Goal: Information Seeking & Learning: Learn about a topic

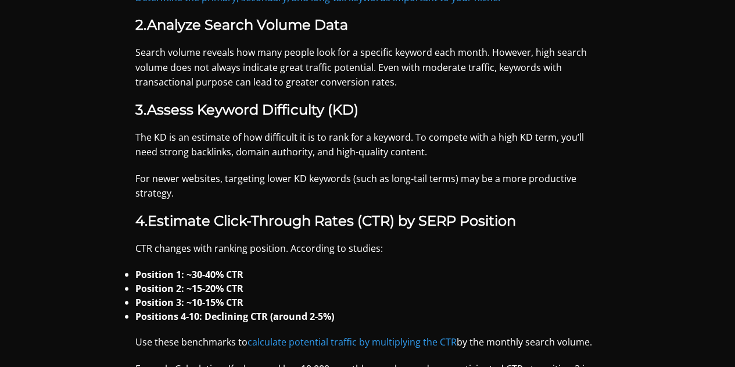
scroll to position [1105, 0]
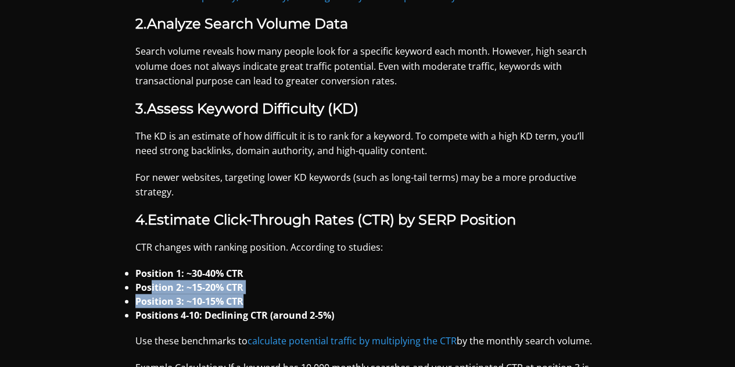
drag, startPoint x: 149, startPoint y: 288, endPoint x: 263, endPoint y: 303, distance: 114.9
click at [263, 303] on ul "Position 1: ~30-40% CTR Position 2: ~15-20% CTR Position 3: ~10-15% CTR Positio…" at bounding box center [367, 294] width 465 height 56
click at [263, 303] on li "Position 3: ~10-15% CTR" at bounding box center [367, 301] width 465 height 14
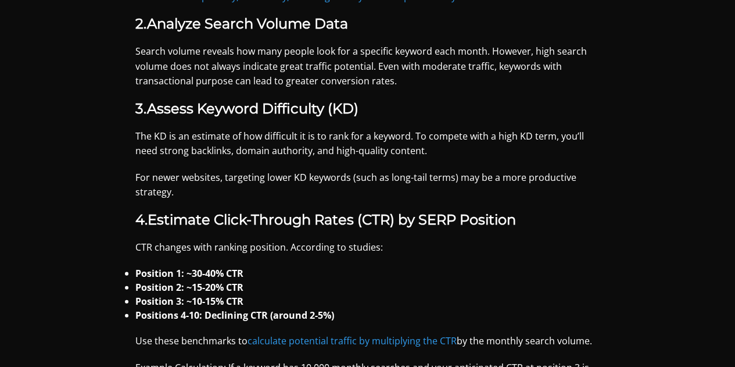
click at [260, 317] on strong "Positions 4-10: Declining CTR (around 2-5%)" at bounding box center [234, 315] width 199 height 13
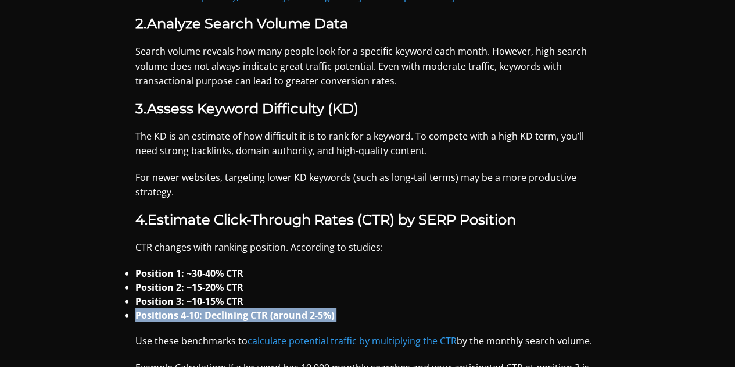
click at [260, 317] on strong "Positions 4-10: Declining CTR (around 2-5%)" at bounding box center [234, 315] width 199 height 13
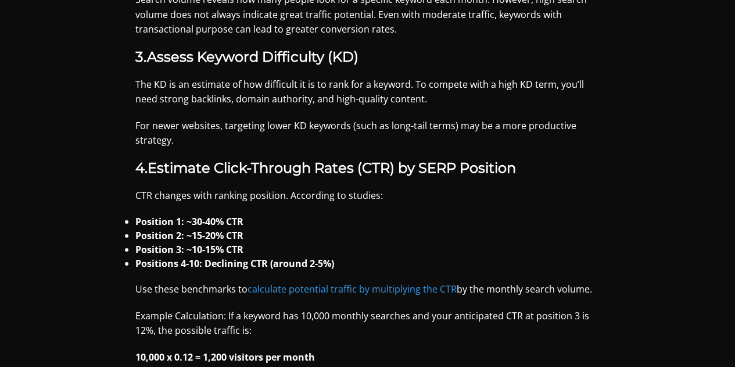
scroll to position [1157, 0]
click at [334, 320] on p "Example Calculation: If a keyword has 10,000 monthly searches and your anticipa…" at bounding box center [367, 323] width 465 height 30
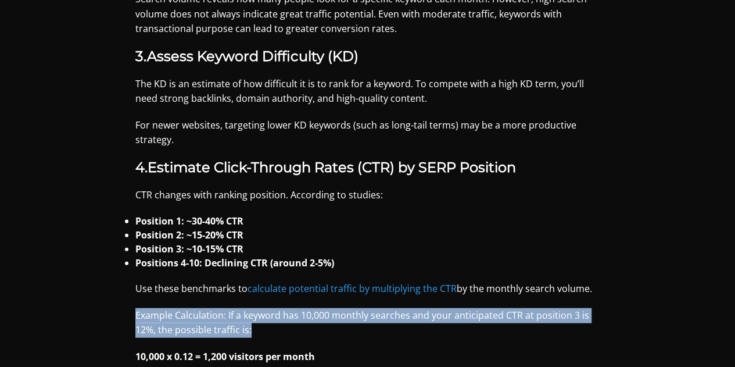
click at [334, 320] on p "Example Calculation: If a keyword has 10,000 monthly searches and your anticipa…" at bounding box center [367, 323] width 465 height 30
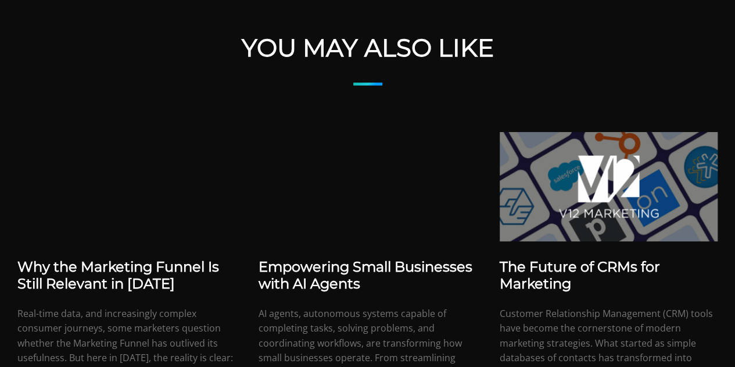
scroll to position [2431, 0]
